Goal: Transaction & Acquisition: Book appointment/travel/reservation

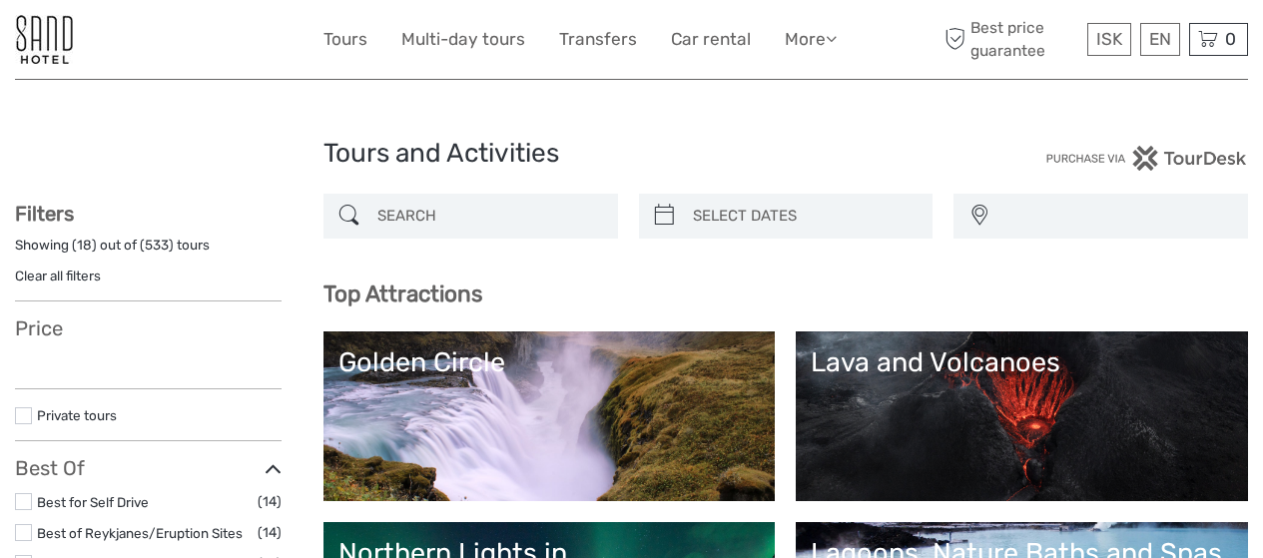
select select
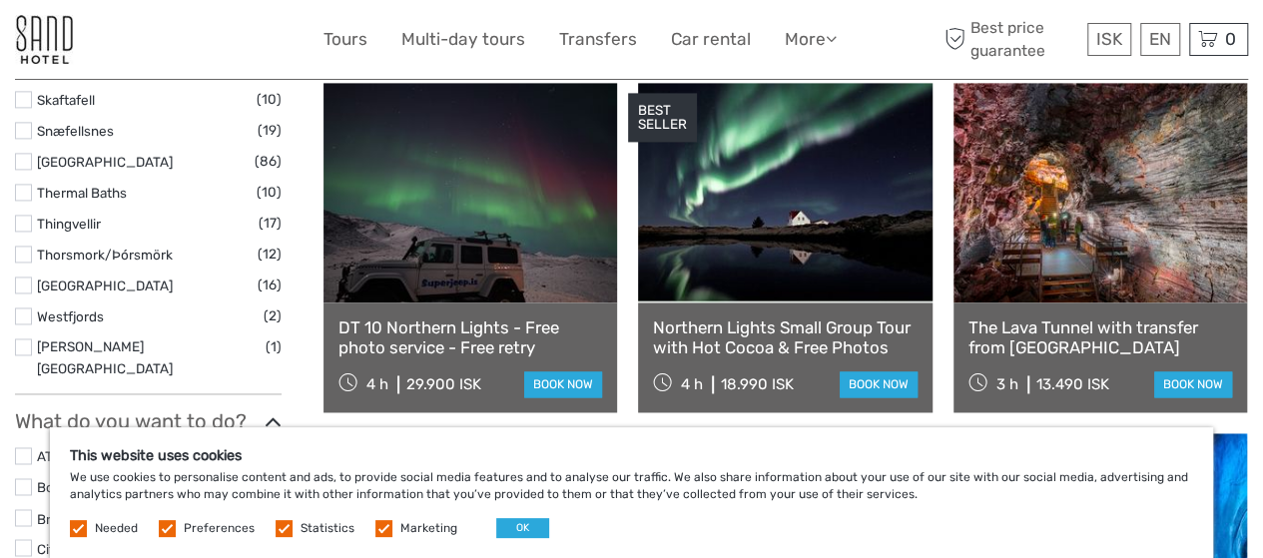
scroll to position [1463, 0]
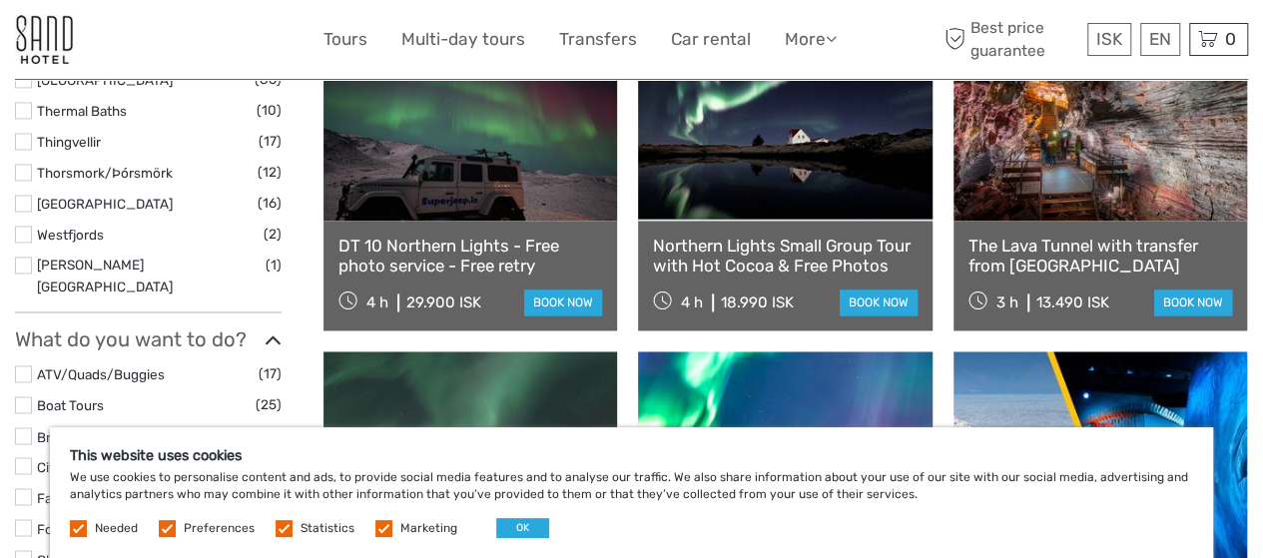
click at [1044, 249] on link "The Lava Tunnel with transfer from [GEOGRAPHIC_DATA]" at bounding box center [1100, 256] width 264 height 41
